Goal: Navigation & Orientation: Find specific page/section

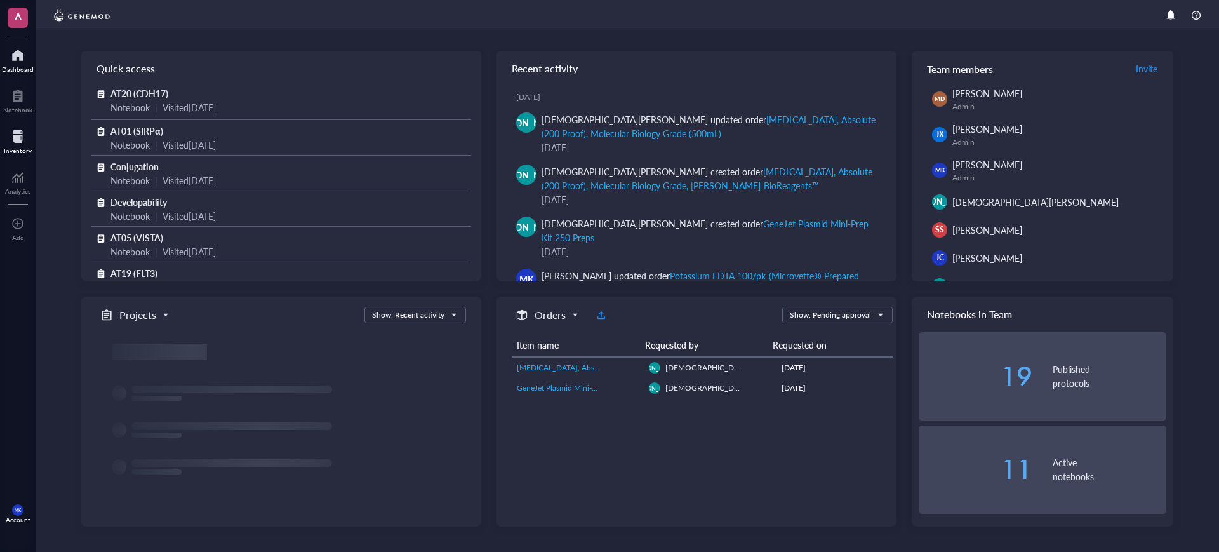
click at [12, 135] on div at bounding box center [18, 136] width 28 height 20
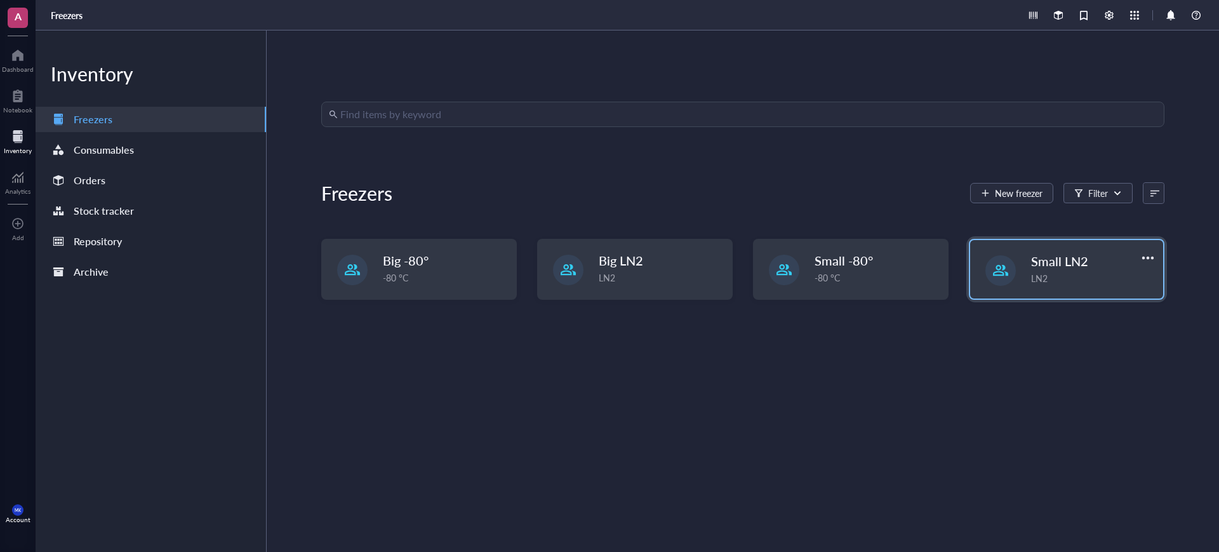
click at [1105, 255] on div "Small LN2" at bounding box center [1084, 261] width 107 height 18
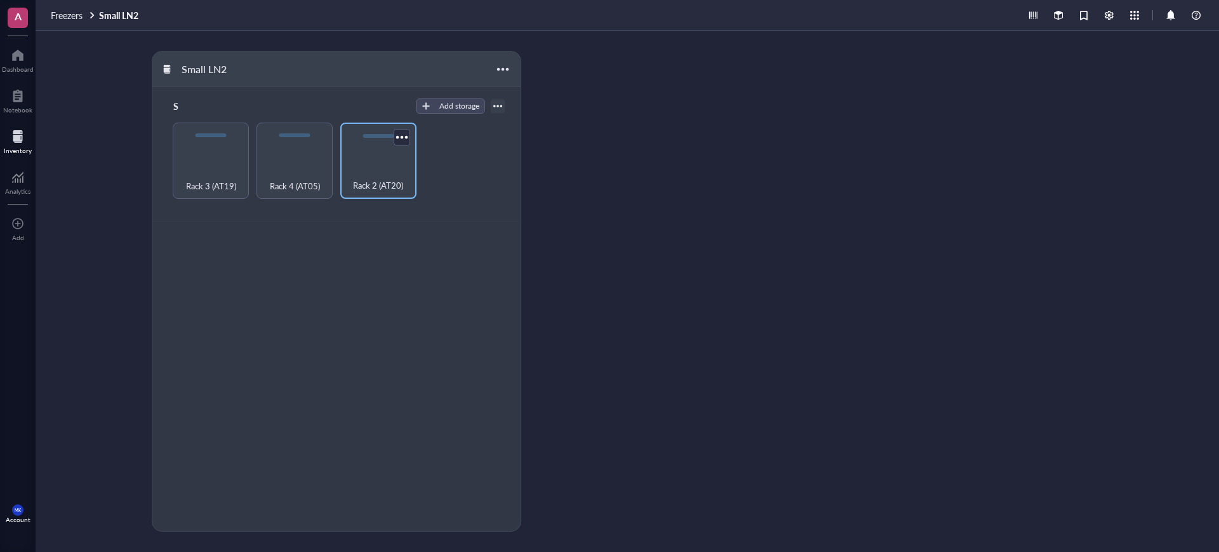
click at [366, 184] on span "Rack 2 (AT20)" at bounding box center [378, 185] width 50 height 14
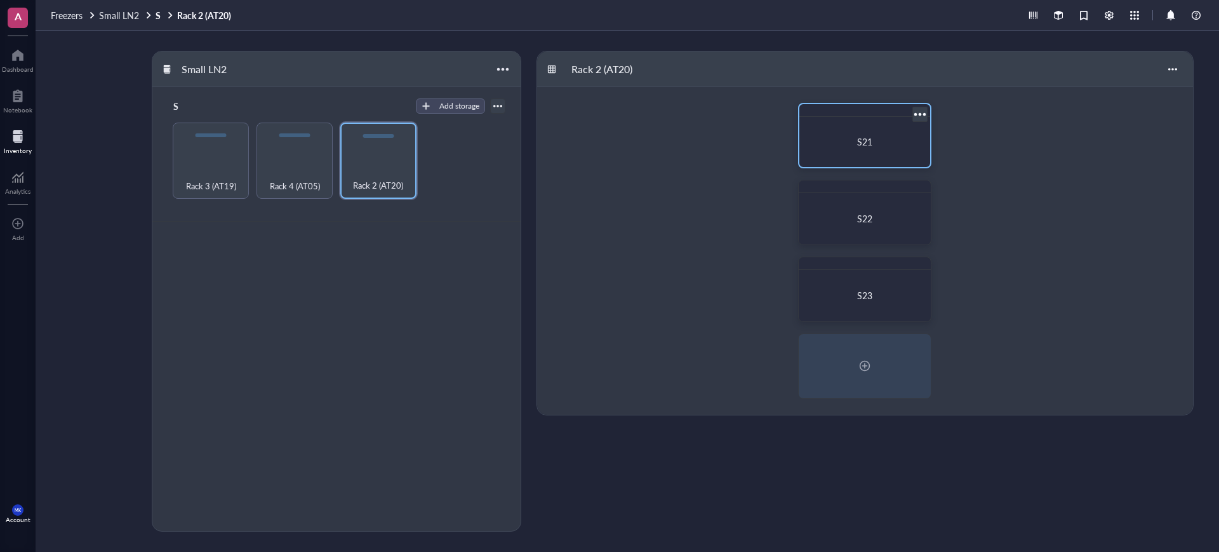
click at [867, 160] on div "S21" at bounding box center [864, 142] width 121 height 40
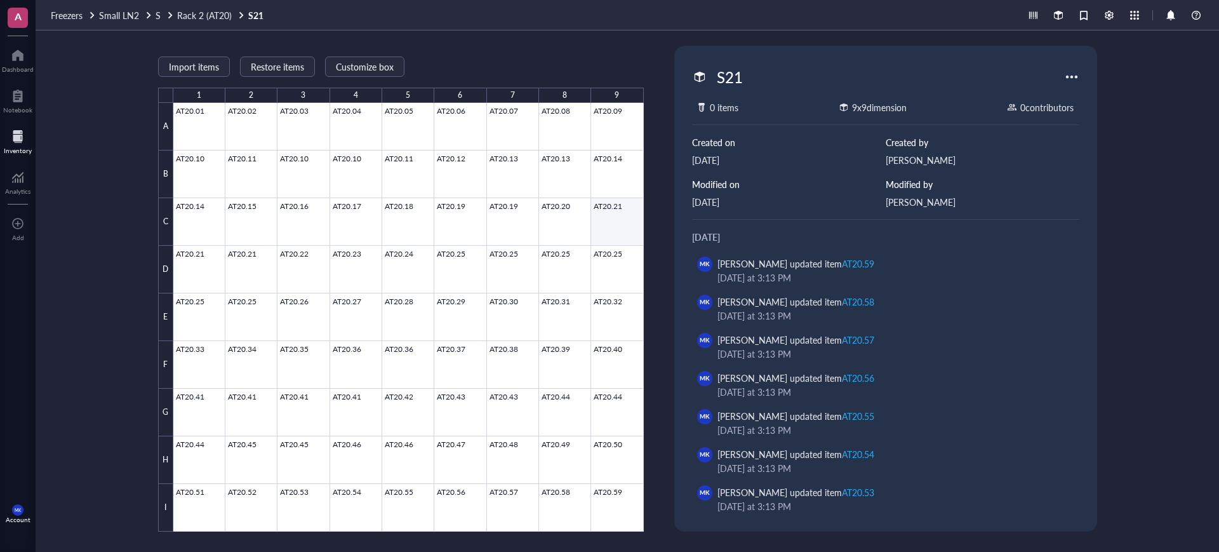
click at [519, 222] on div at bounding box center [408, 317] width 470 height 429
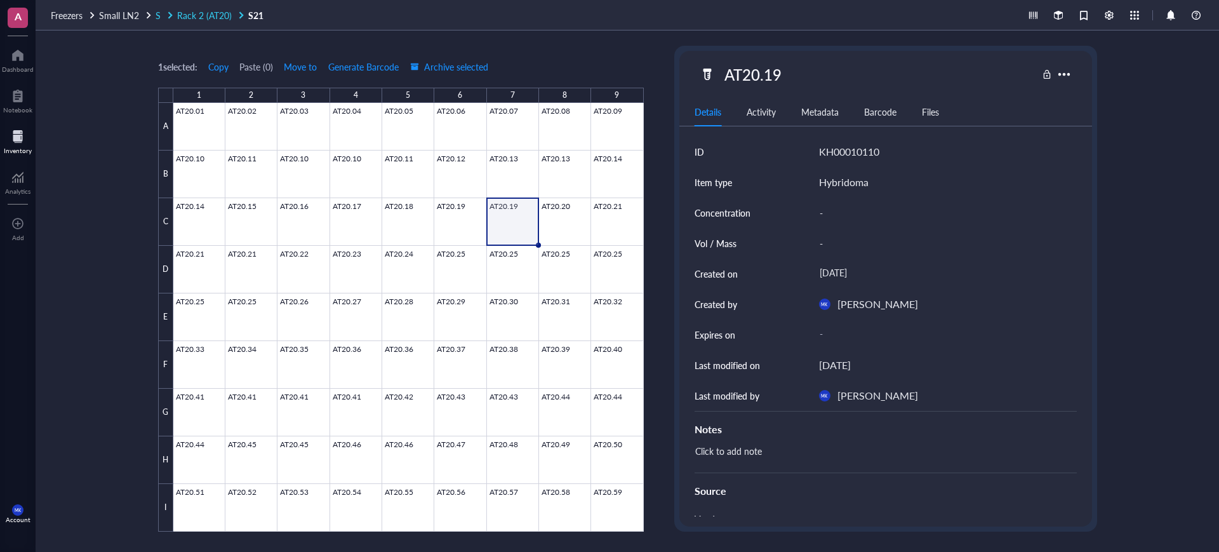
click at [211, 19] on span "Rack 2 (AT20)" at bounding box center [204, 15] width 55 height 13
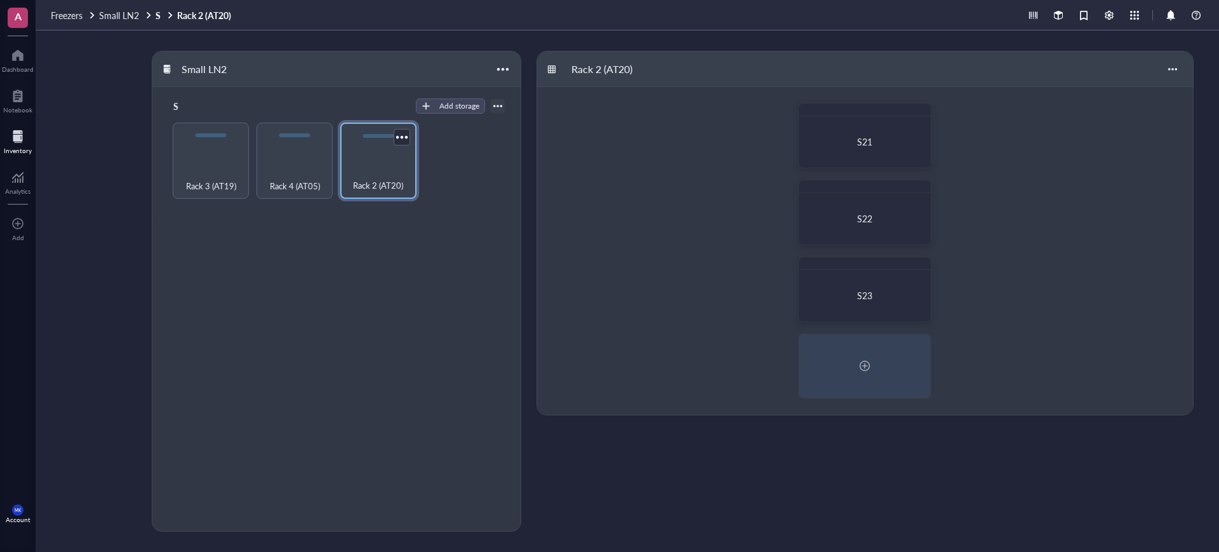
click at [382, 159] on div "Rack 2 (AT20)" at bounding box center [378, 161] width 76 height 76
click at [875, 136] on div "S21" at bounding box center [865, 141] width 100 height 11
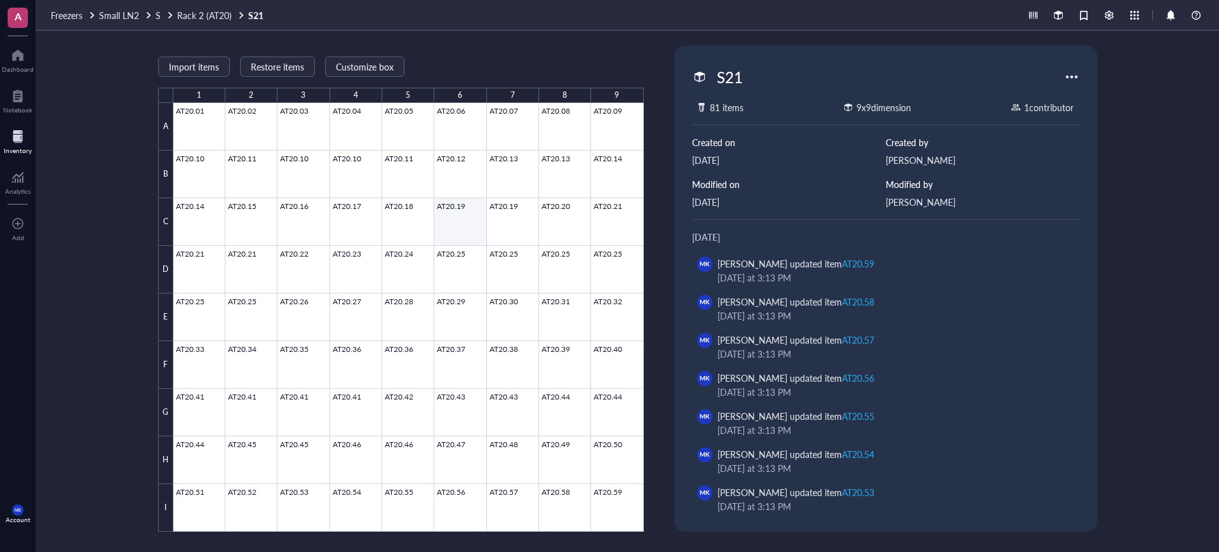
click at [467, 232] on div at bounding box center [408, 317] width 470 height 429
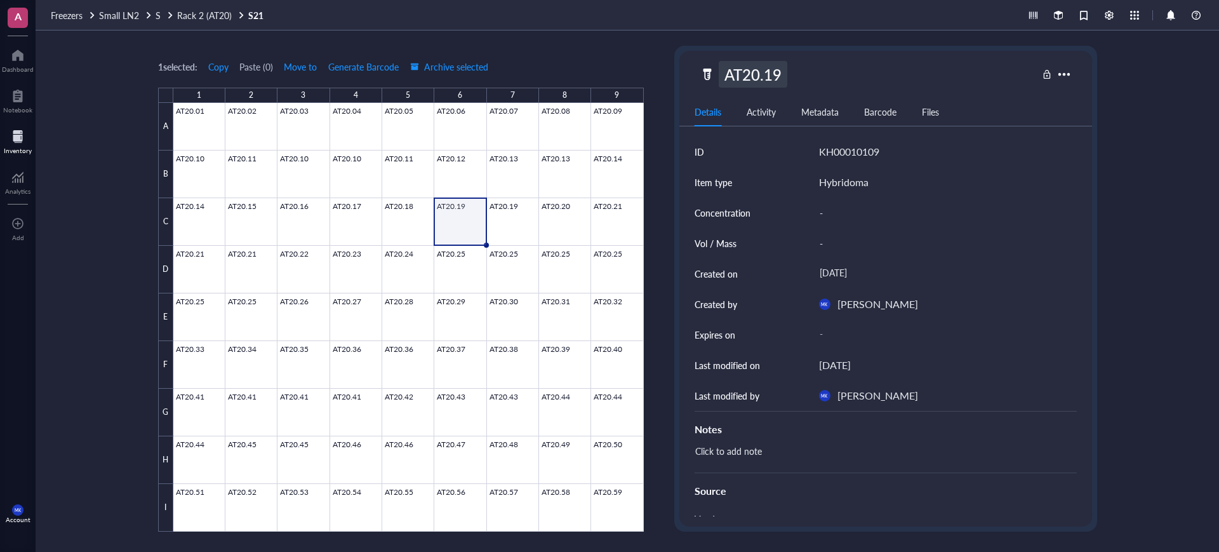
click at [768, 70] on div "AT20.19" at bounding box center [753, 74] width 69 height 27
click at [768, 70] on input "AT20.19" at bounding box center [759, 74] width 80 height 25
click at [509, 270] on div at bounding box center [408, 317] width 470 height 429
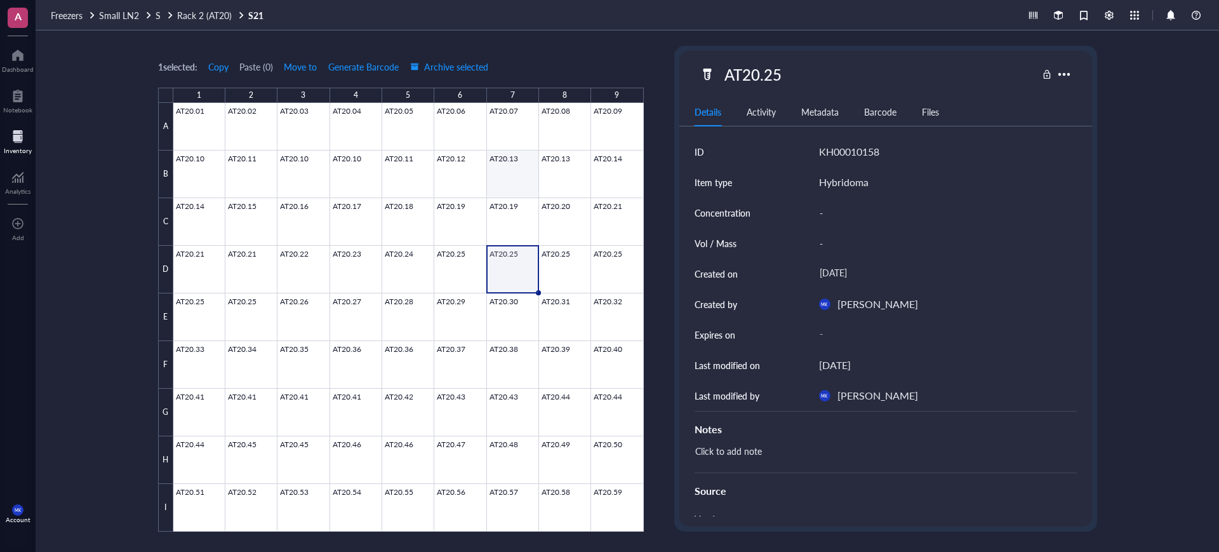
click at [533, 161] on div at bounding box center [408, 317] width 470 height 429
click at [785, 72] on div "AT20.13" at bounding box center [753, 74] width 69 height 27
click at [879, 75] on div "AT20.13" at bounding box center [869, 74] width 338 height 27
click at [608, 229] on div at bounding box center [408, 317] width 470 height 429
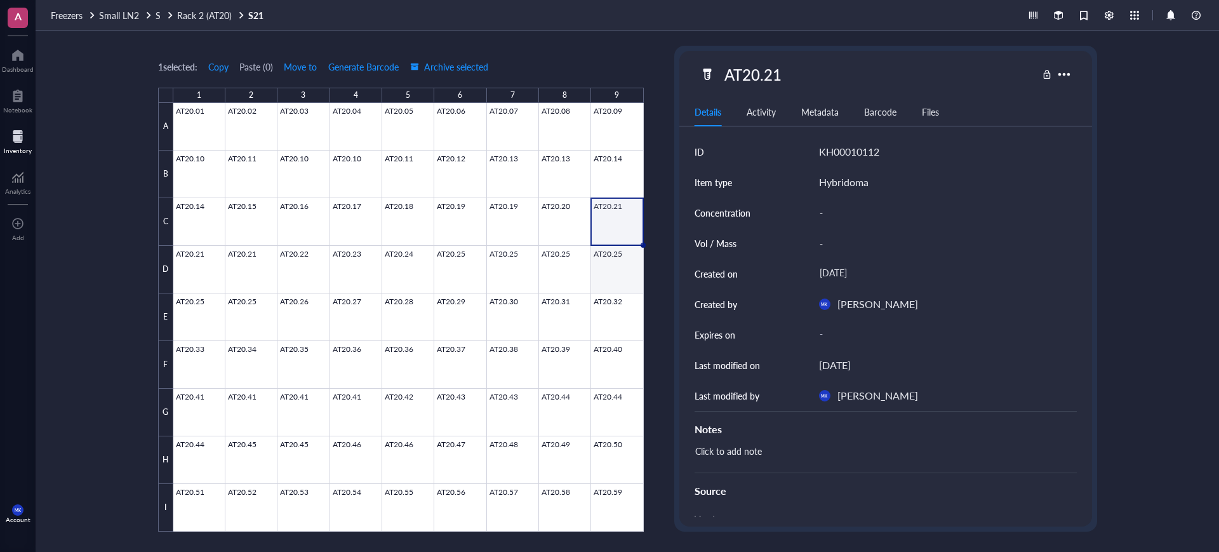
click at [618, 272] on div at bounding box center [408, 317] width 470 height 429
click at [531, 264] on div at bounding box center [408, 317] width 470 height 429
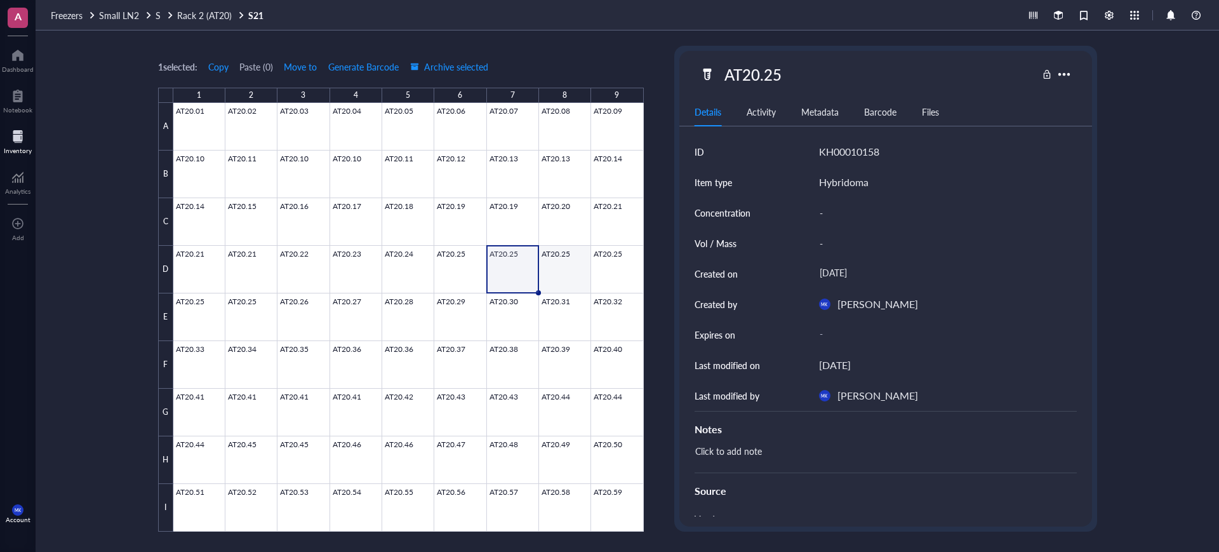
click at [552, 264] on div at bounding box center [408, 317] width 470 height 429
click at [473, 260] on div at bounding box center [408, 317] width 470 height 429
click at [1135, 249] on div "1 selected: Copy Paste ( 0 ) Move to Generate Barcode Archive selected 1 2 3 4 …" at bounding box center [628, 290] width 1184 height 521
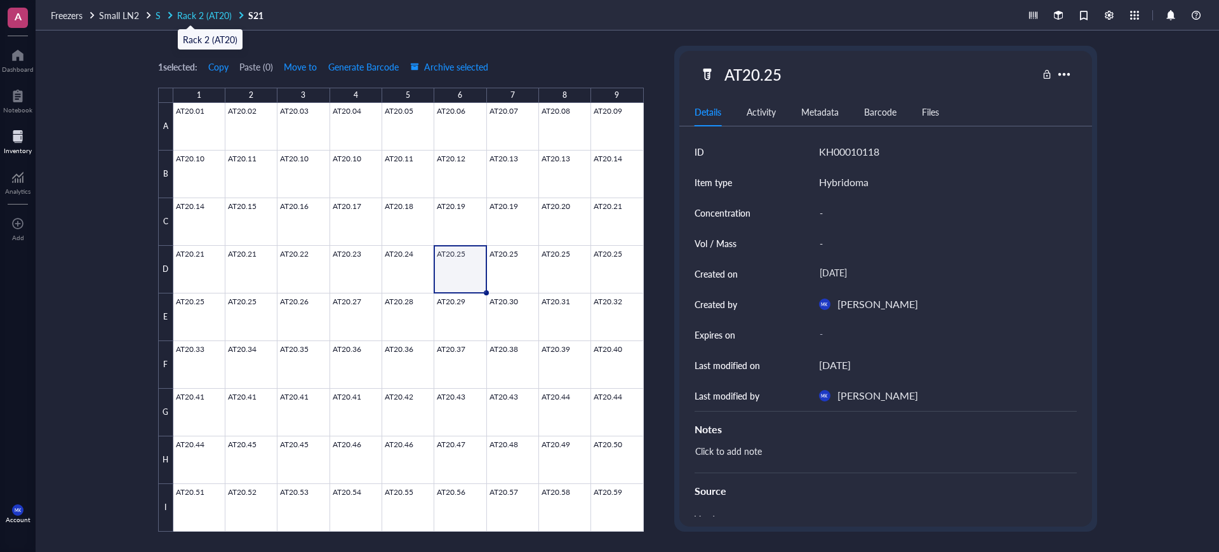
click at [217, 17] on span "Rack 2 (AT20)" at bounding box center [204, 15] width 55 height 13
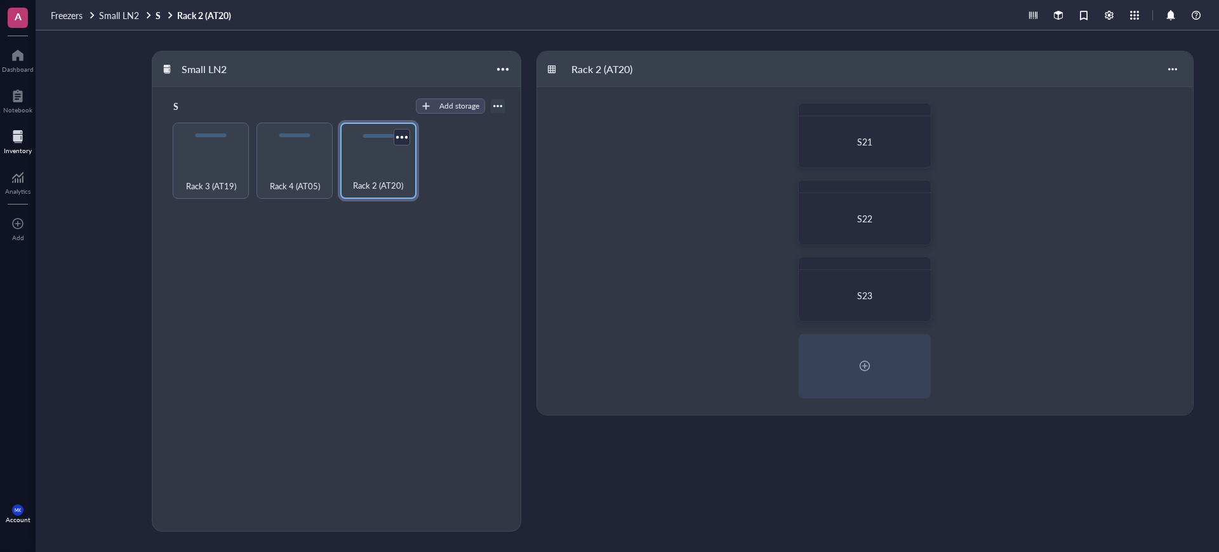
click at [222, 175] on div "Rack 3 (AT19)" at bounding box center [210, 179] width 65 height 28
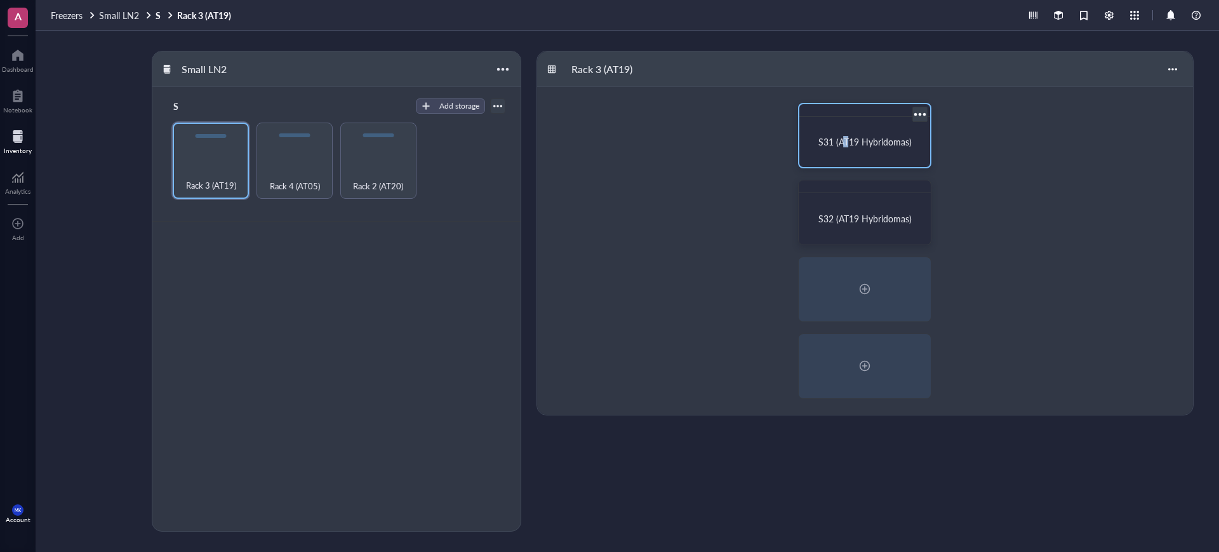
click at [847, 142] on span "S31 (AT19 Hybridomas)" at bounding box center [864, 141] width 93 height 13
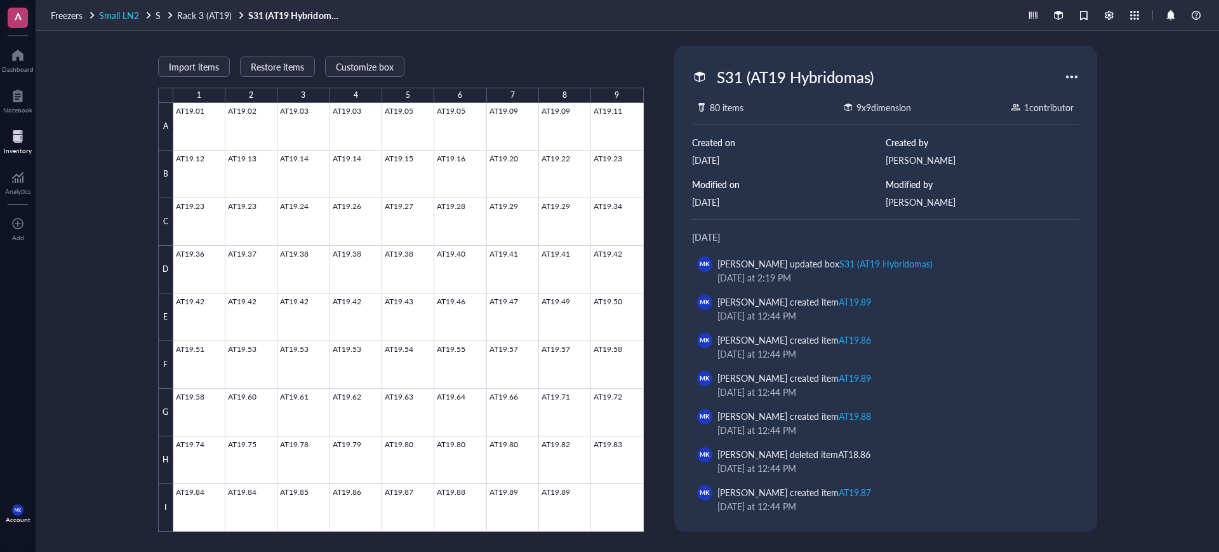
click at [134, 11] on span "Small LN2" at bounding box center [119, 15] width 40 height 13
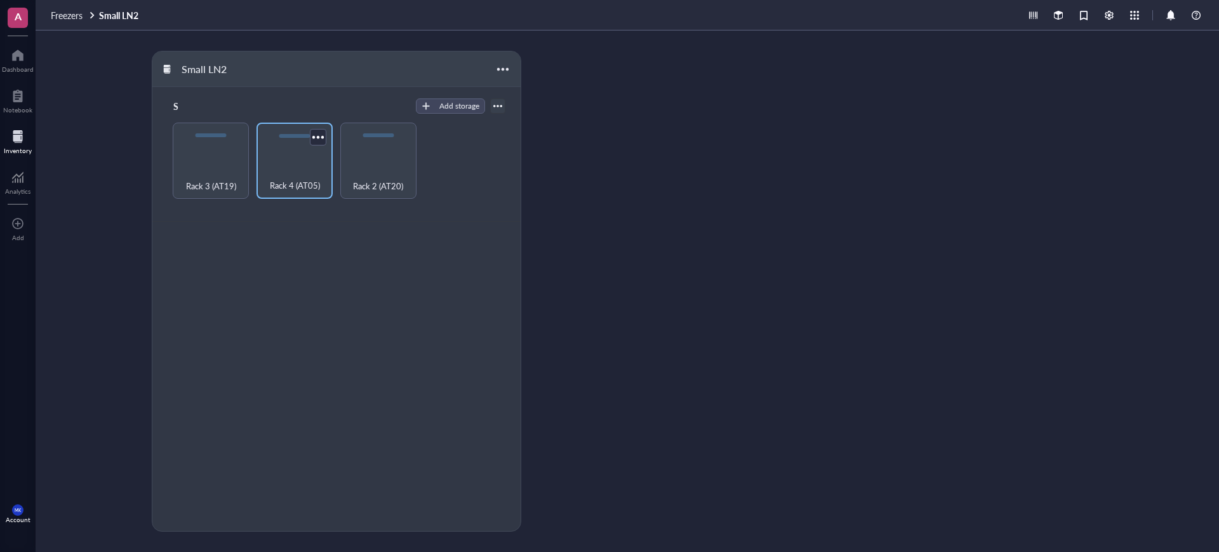
click at [307, 170] on div "Rack 4 (AT05)" at bounding box center [294, 178] width 63 height 28
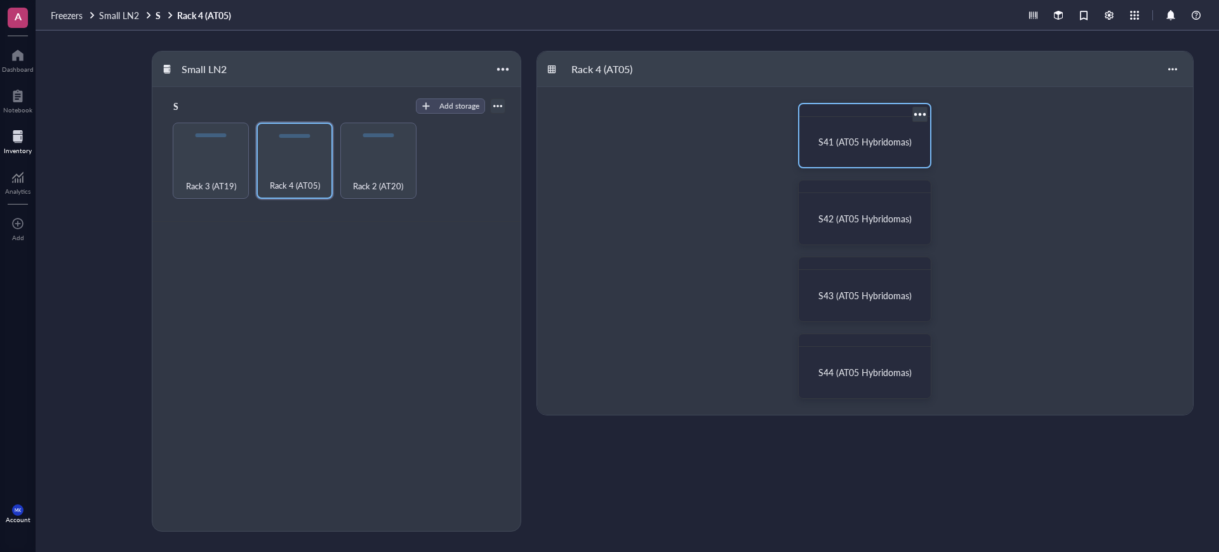
click at [865, 145] on span "S41 (AT05 Hybridomas)" at bounding box center [864, 141] width 93 height 13
